Goal: Obtain resource: Download file/media

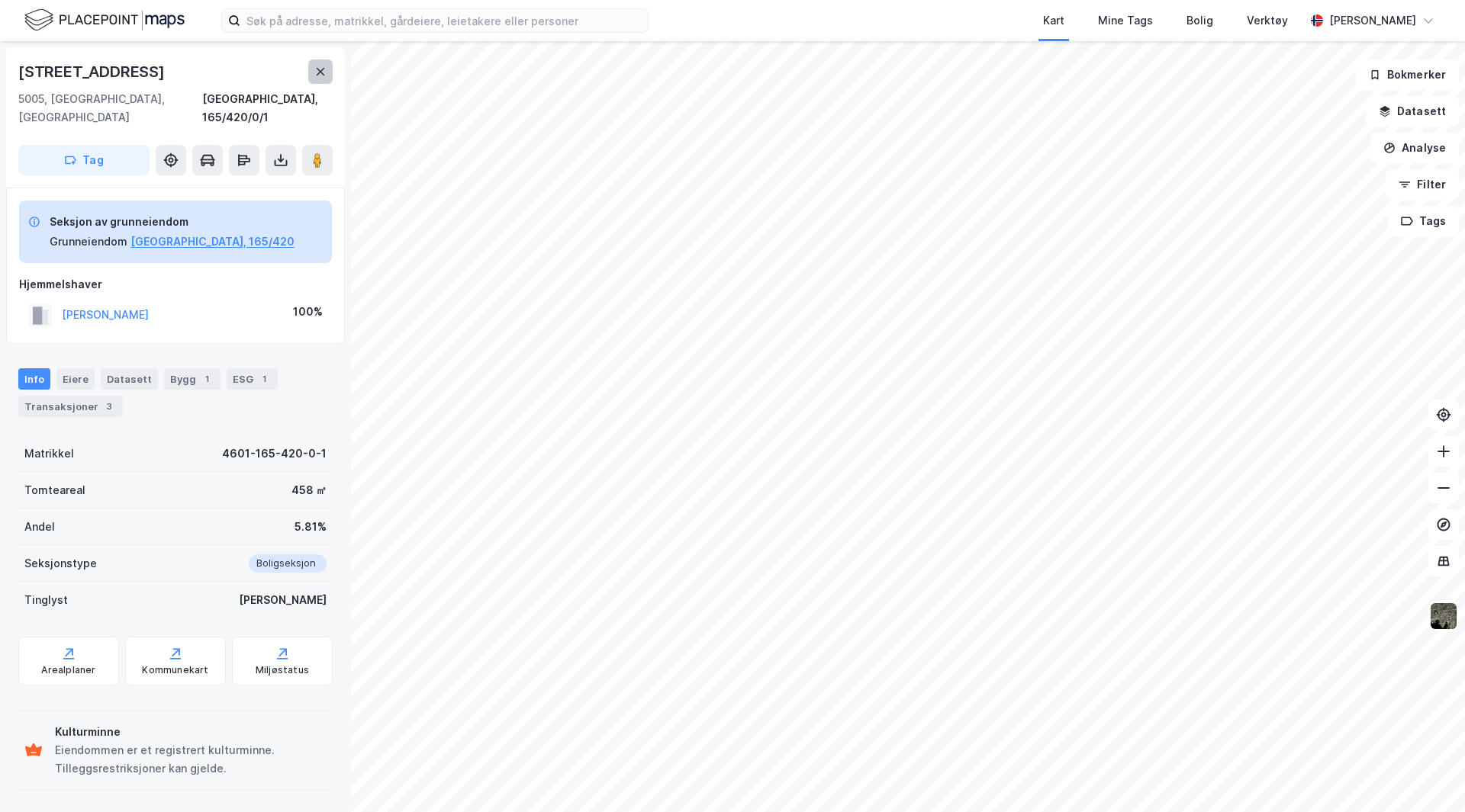
click at [319, 68] on icon at bounding box center [321, 71] width 13 height 13
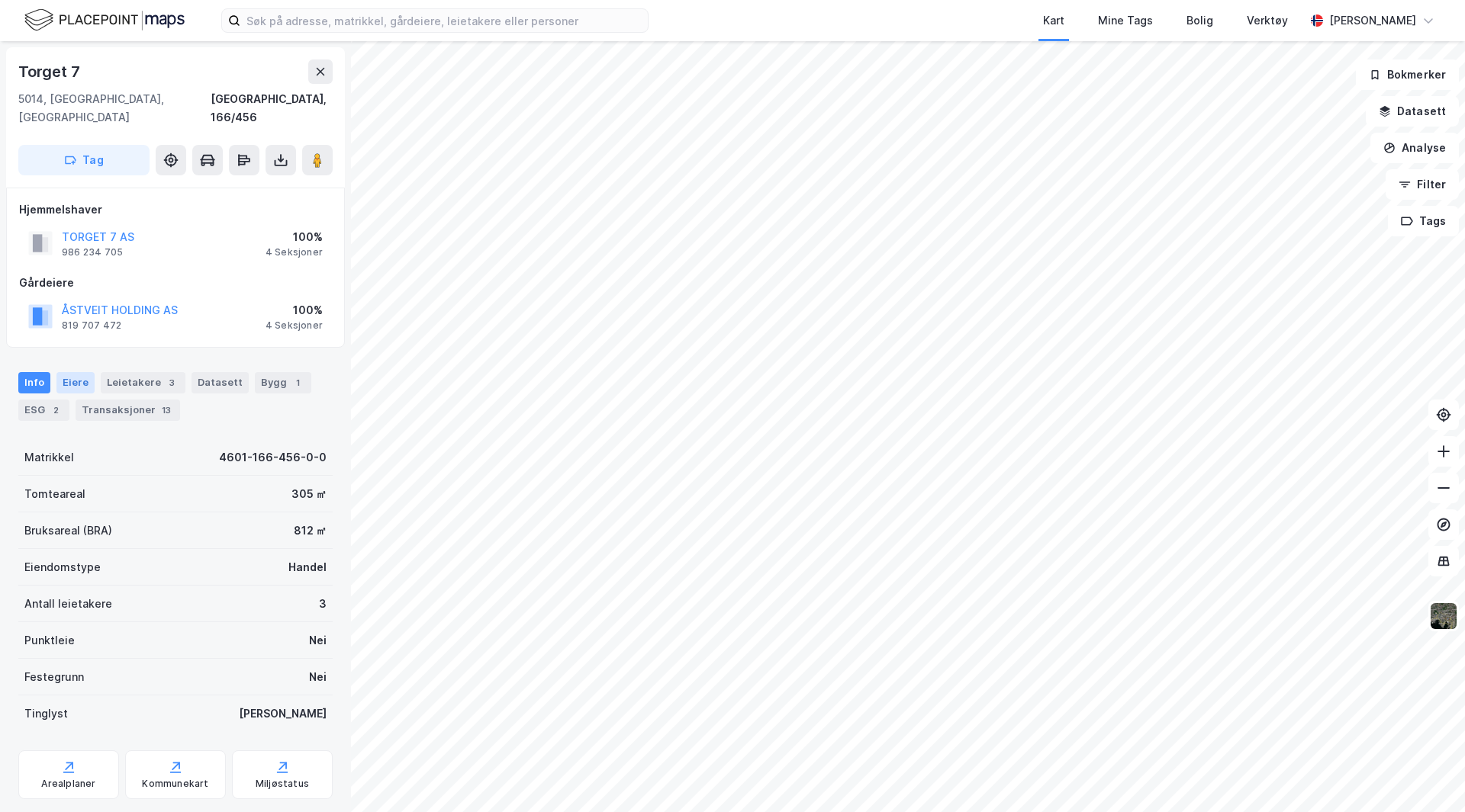
click at [72, 372] on div "Eiere" at bounding box center [76, 383] width 39 height 21
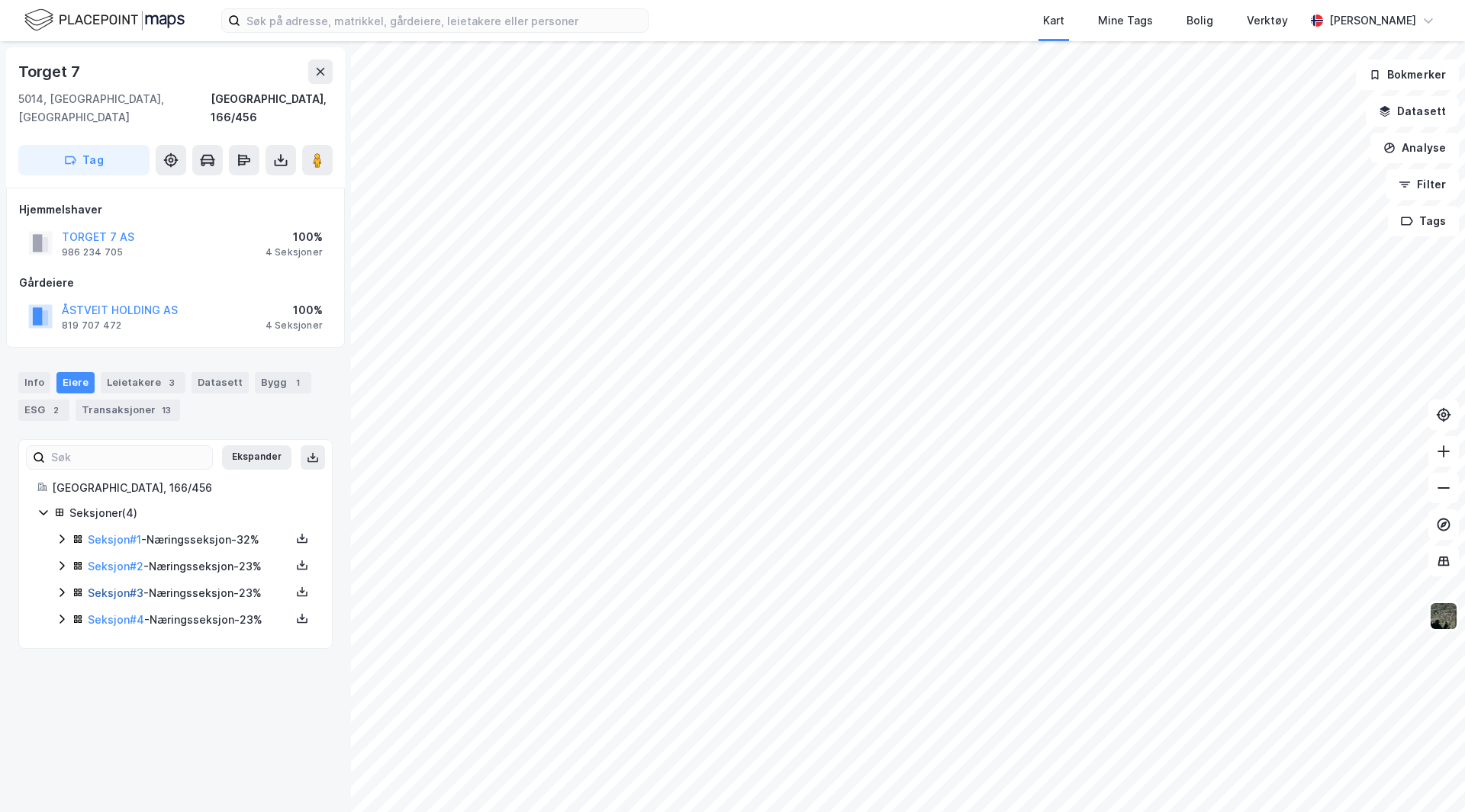
click at [102, 587] on link "Seksjon # 3" at bounding box center [116, 593] width 56 height 13
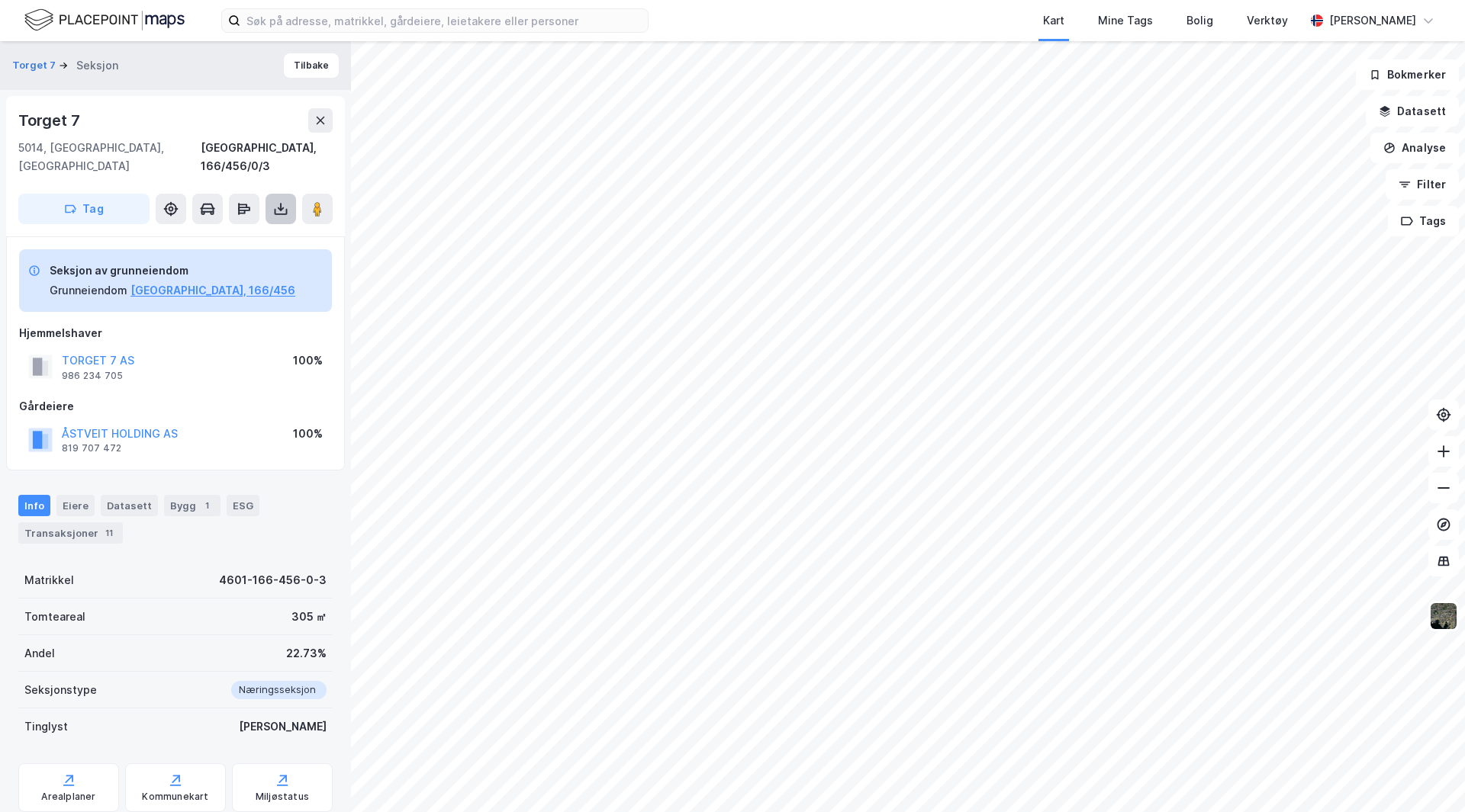
click at [279, 201] on icon at bounding box center [281, 209] width 15 height 15
click at [234, 234] on div "Last ned grunnbok" at bounding box center [205, 240] width 89 height 13
click at [64, 495] on div "Eiere" at bounding box center [76, 506] width 39 height 21
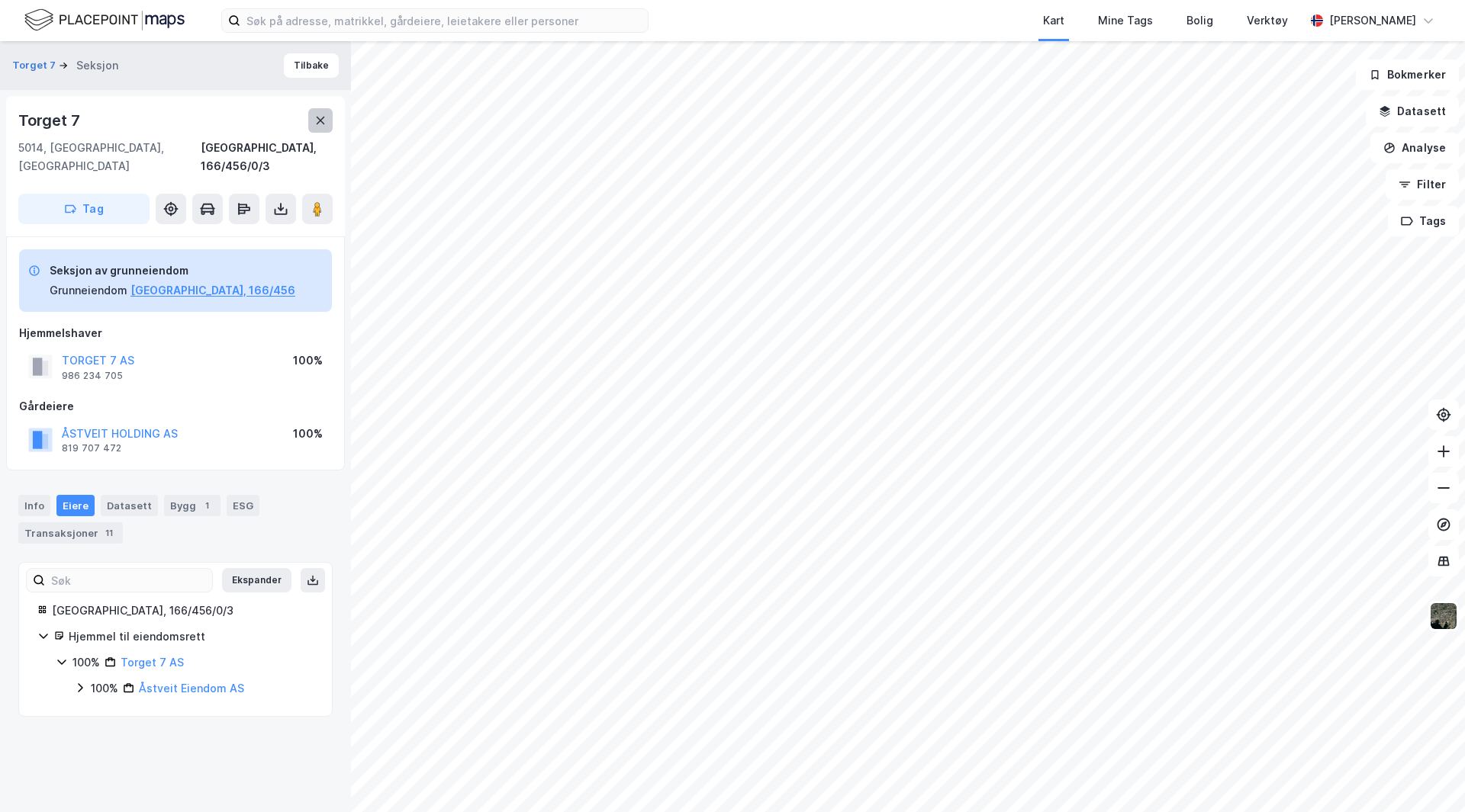
click at [318, 118] on icon at bounding box center [321, 120] width 9 height 8
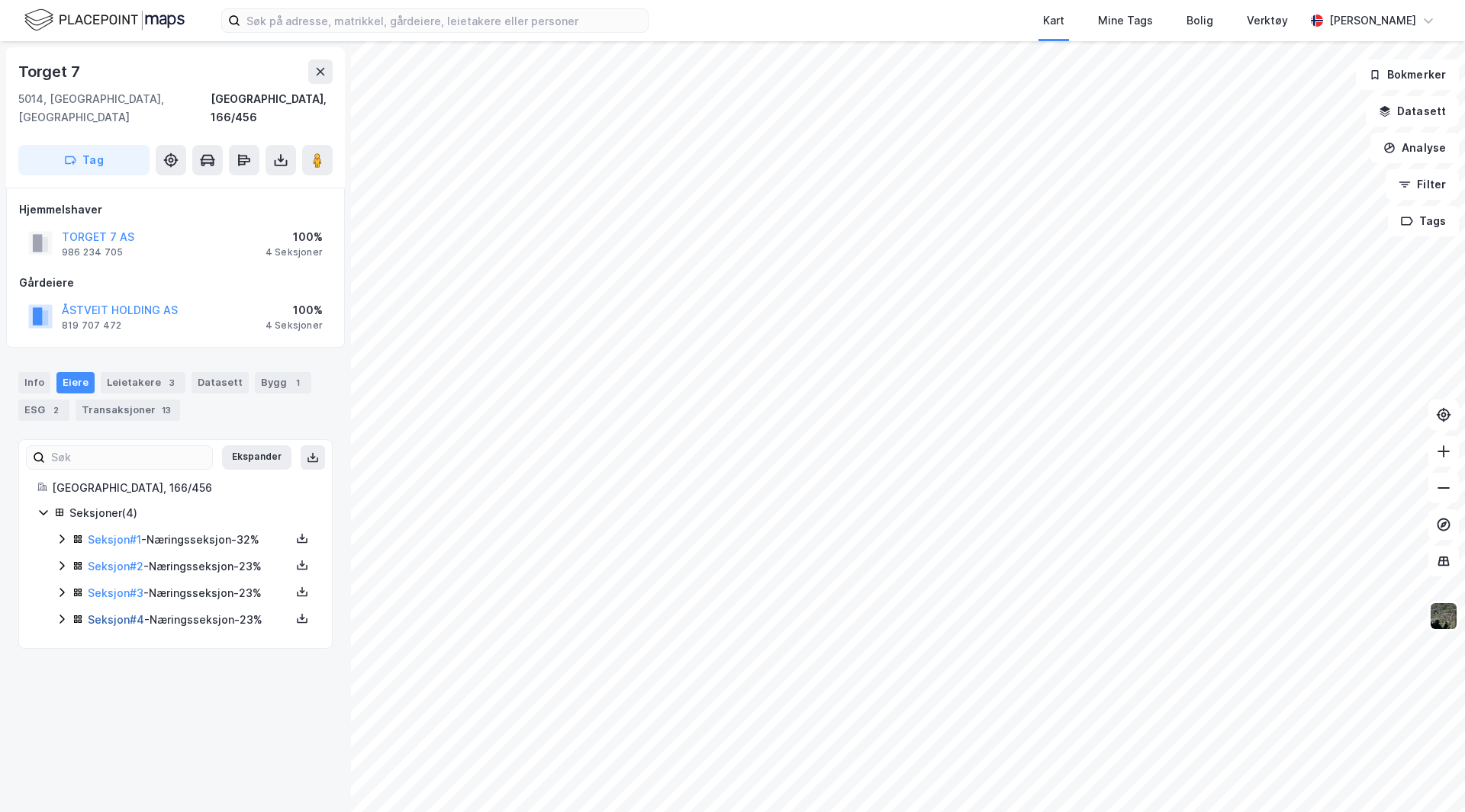
click at [124, 613] on link "Seksjon # 4" at bounding box center [116, 619] width 57 height 13
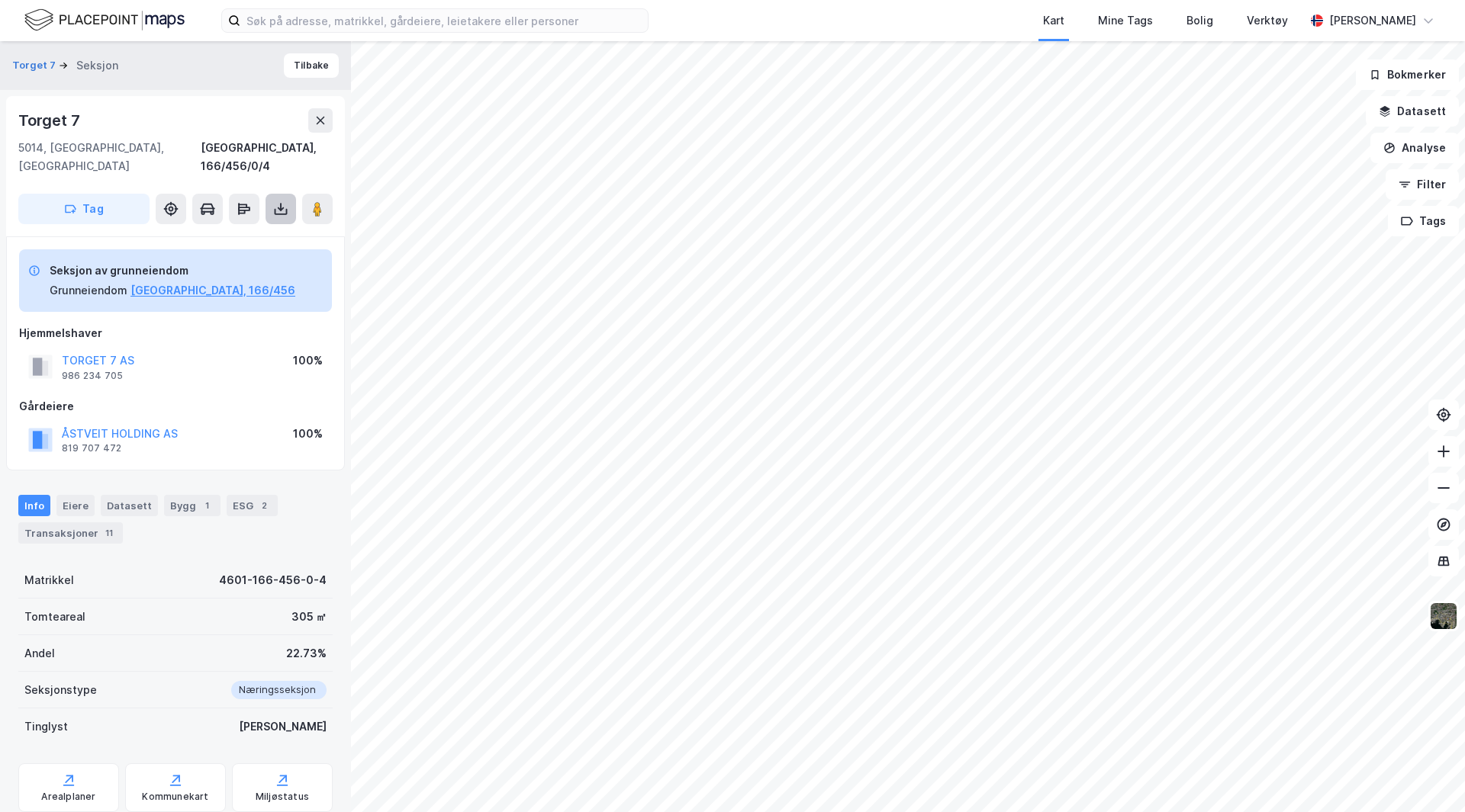
click at [277, 201] on icon at bounding box center [281, 209] width 15 height 15
click at [225, 234] on div "Last ned grunnbok" at bounding box center [205, 240] width 89 height 13
click at [300, 61] on button "Tilbake" at bounding box center [311, 64] width 55 height 24
